Goal: Entertainment & Leisure: Consume media (video, audio)

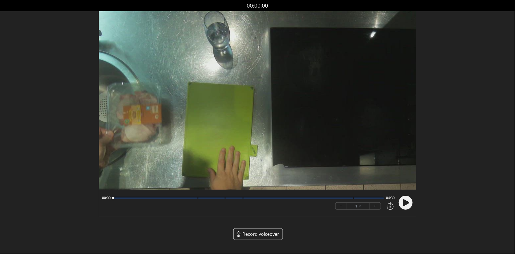
click at [407, 205] on circle at bounding box center [406, 203] width 14 height 14
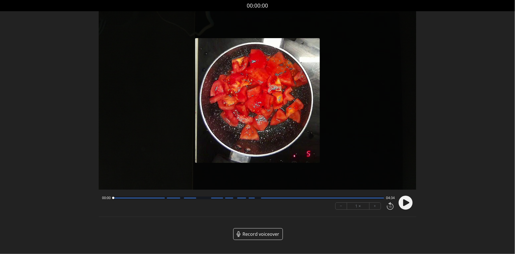
click at [417, 209] on div "Discard Recording? You will not be able to recover this once discarded. Cancel …" at bounding box center [257, 124] width 515 height 249
click at [407, 202] on icon at bounding box center [406, 202] width 6 height 7
click at [205, 197] on div at bounding box center [248, 198] width 271 height 3
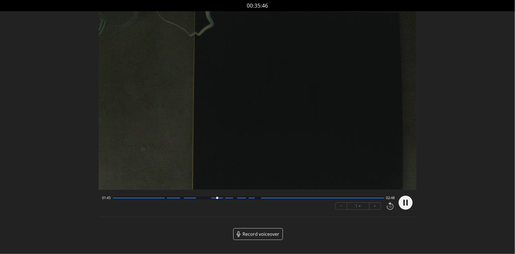
click at [224, 198] on div at bounding box center [248, 198] width 271 height 3
click at [234, 200] on div at bounding box center [231, 198] width 8 height 8
click at [254, 199] on div at bounding box center [248, 198] width 271 height 3
click at [282, 198] on div at bounding box center [322, 198] width 123 height 1
click at [317, 196] on div "02:50 01:43" at bounding box center [248, 198] width 293 height 4
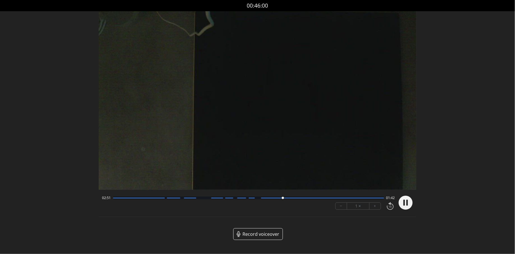
click at [351, 198] on div at bounding box center [322, 198] width 123 height 1
click at [363, 197] on div at bounding box center [248, 198] width 271 height 3
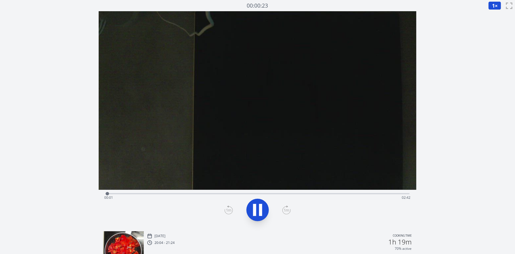
click at [203, 195] on div "Time elapsed: 00:01 Time remaining: 02:42" at bounding box center [257, 197] width 306 height 9
click at [257, 195] on div "Time elapsed: 00:53 Time remaining: 01:50" at bounding box center [257, 197] width 306 height 9
click at [297, 187] on video at bounding box center [258, 100] width 318 height 179
click at [300, 194] on div "Time elapsed: 01:22 Time remaining: 01:20" at bounding box center [257, 197] width 306 height 9
click at [340, 197] on div "Time elapsed: 01:52 Time remaining: 00:51" at bounding box center [257, 197] width 306 height 9
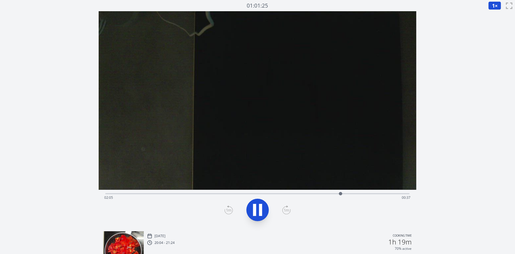
click at [371, 191] on div "Time elapsed: 02:05 Time remaining: 00:37" at bounding box center [257, 193] width 304 height 7
click at [395, 195] on div "Time elapsed: 02:23 Time remaining: 00:20" at bounding box center [257, 197] width 306 height 9
